Goal: Task Accomplishment & Management: Check status

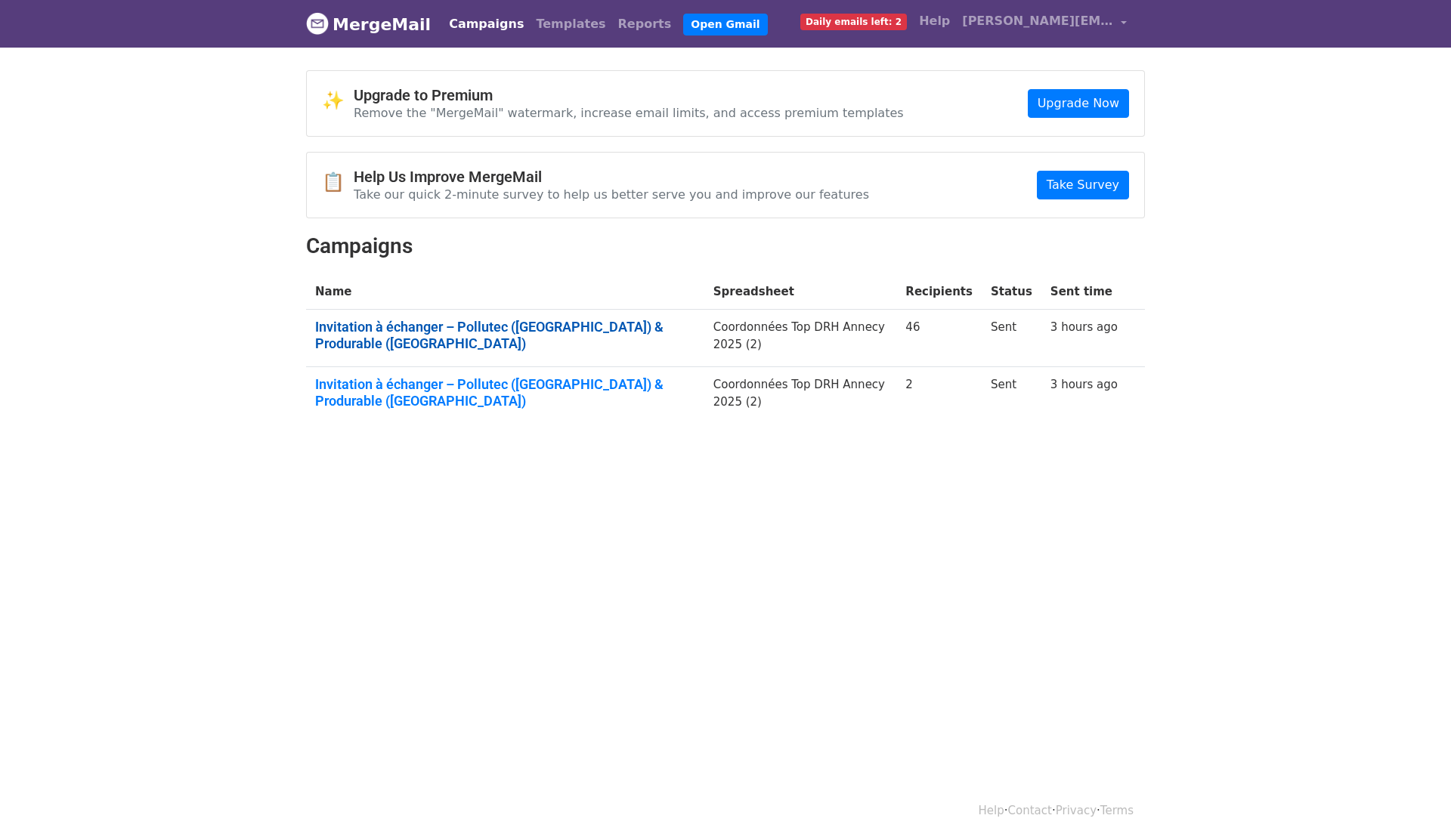
click at [624, 321] on link "Invitation à échanger – Pollutec (Lyon) & Produrable (Paris)" at bounding box center [505, 334] width 380 height 32
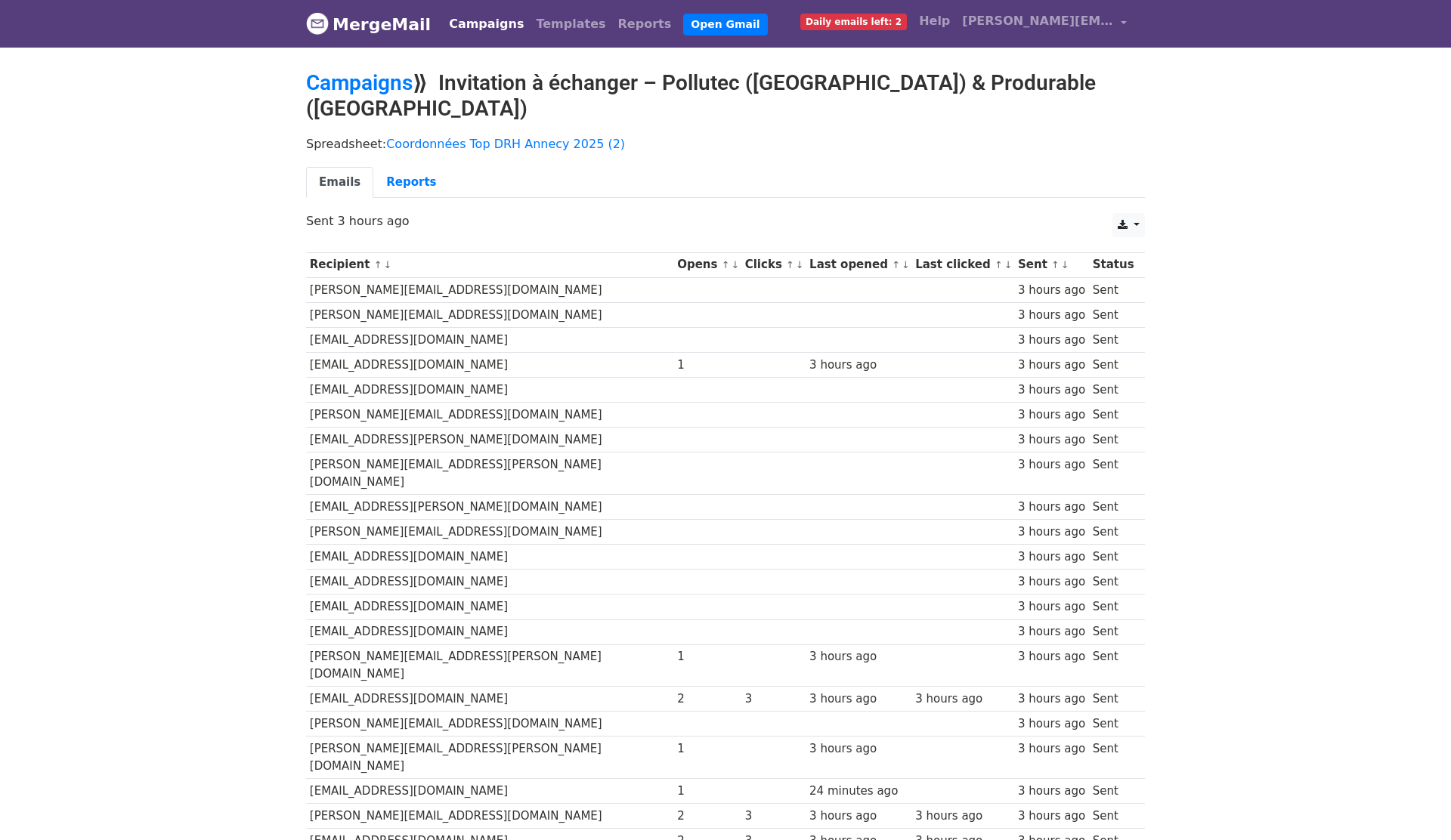
click at [742, 253] on th "Clicks ↑ ↓" at bounding box center [773, 265] width 64 height 25
click at [593, 129] on div "Spreadsheet: Coordonnées Top DRH Annecy 2025 (2) Emails Reports" at bounding box center [726, 171] width 862 height 85
click at [413, 167] on link "Reports" at bounding box center [410, 182] width 76 height 30
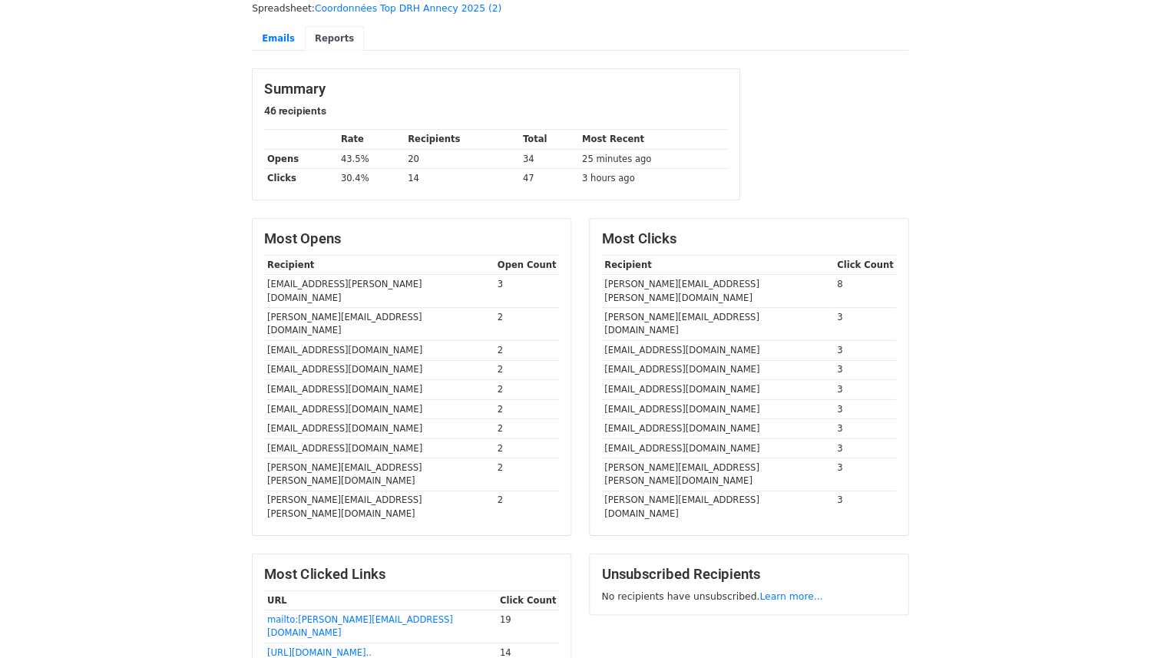
scroll to position [139, 0]
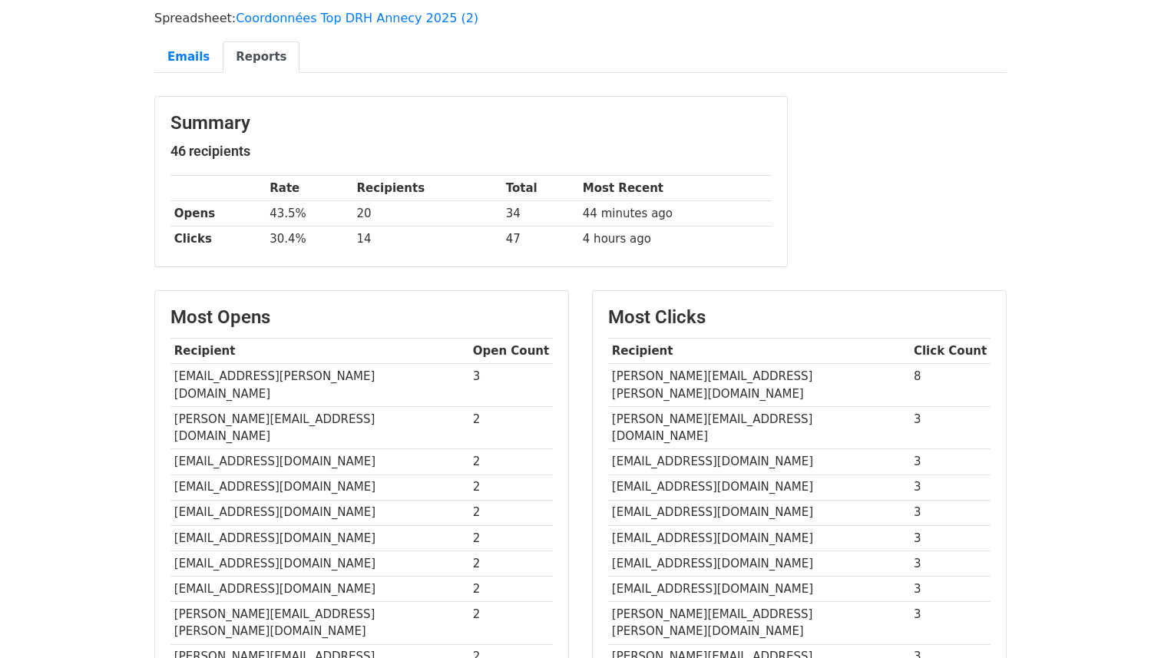
scroll to position [118, 0]
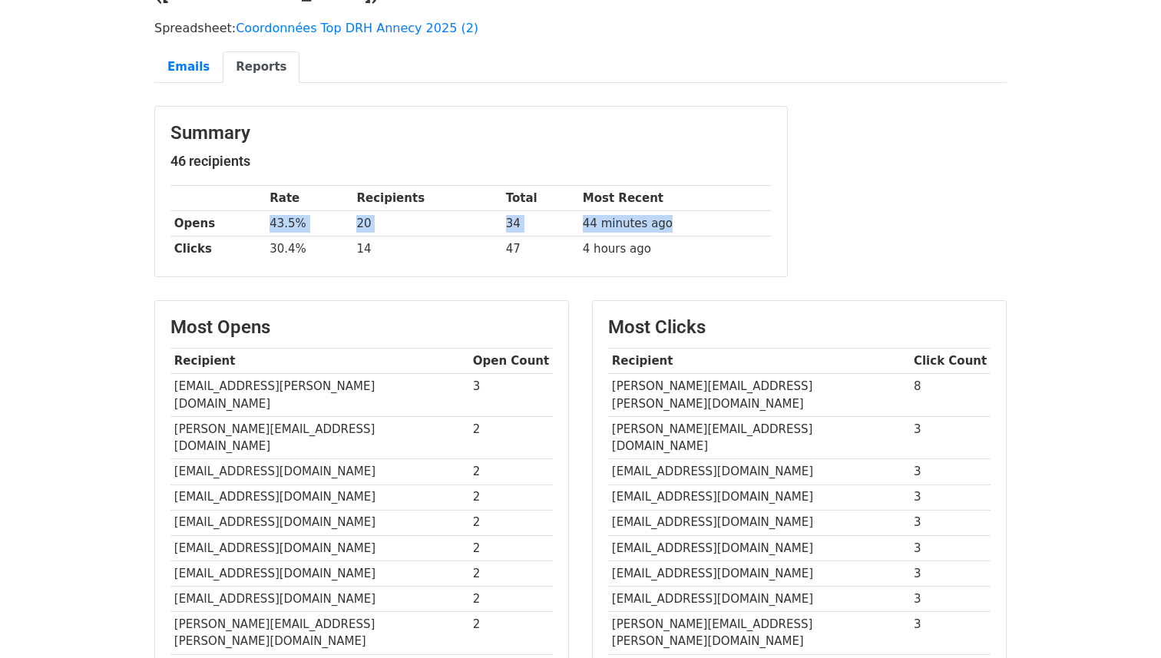
drag, startPoint x: 265, startPoint y: 195, endPoint x: 702, endPoint y: 207, distance: 437.2
click at [701, 211] on tr "Opens 43.5% 20 34 44 minutes ago" at bounding box center [471, 223] width 601 height 25
click at [700, 211] on td "44 minutes ago" at bounding box center [675, 223] width 193 height 25
drag, startPoint x: 707, startPoint y: 200, endPoint x: 225, endPoint y: 184, distance: 482.7
click at [225, 186] on tbody "Rate Recipients Total Most Recent Opens 43.5% 20 34 44 minutes ago Clicks 30.4%…" at bounding box center [471, 224] width 601 height 76
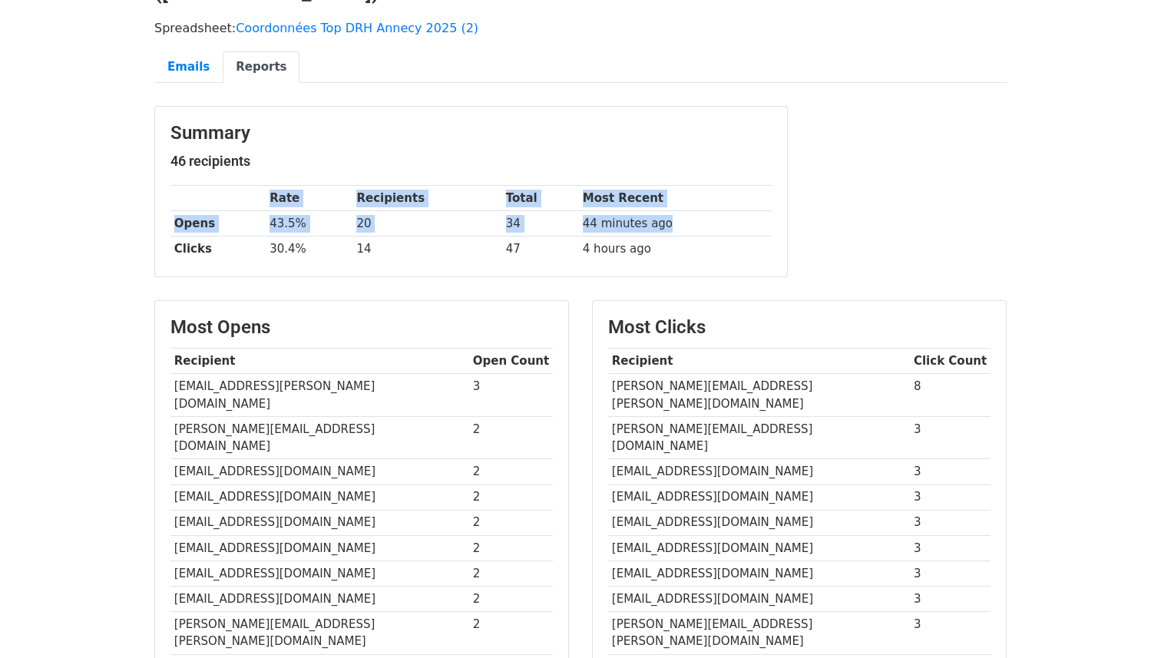
click at [267, 211] on td "43.5%" at bounding box center [309, 223] width 87 height 25
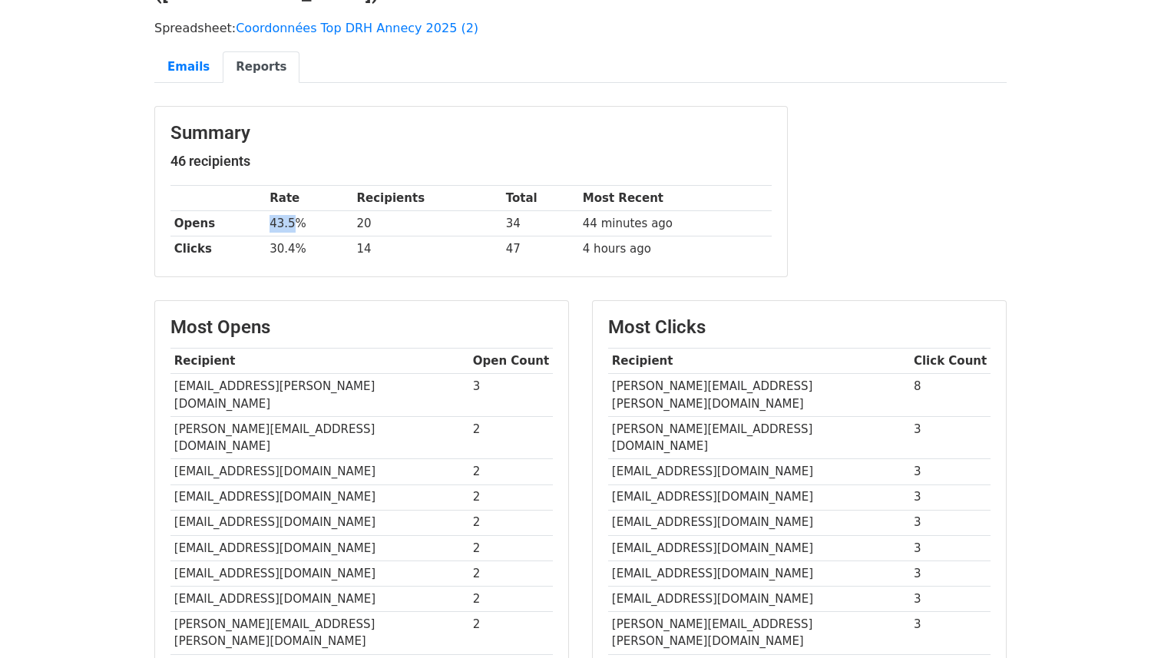
click at [267, 211] on td "43.5%" at bounding box center [309, 223] width 87 height 25
